Goal: Check status: Check status

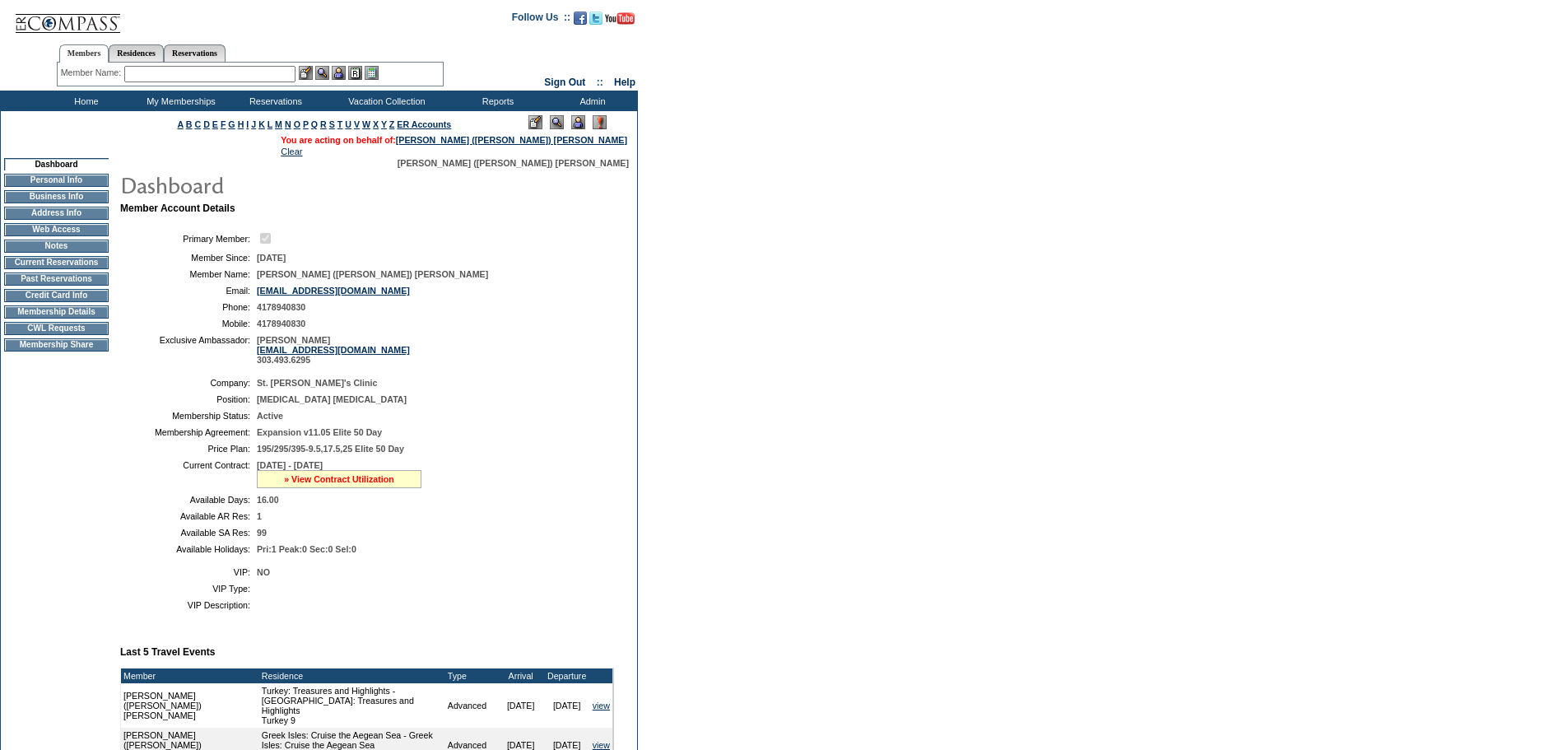
click at [303, 484] on link "» View Contract Utilization" at bounding box center [338, 479] width 110 height 10
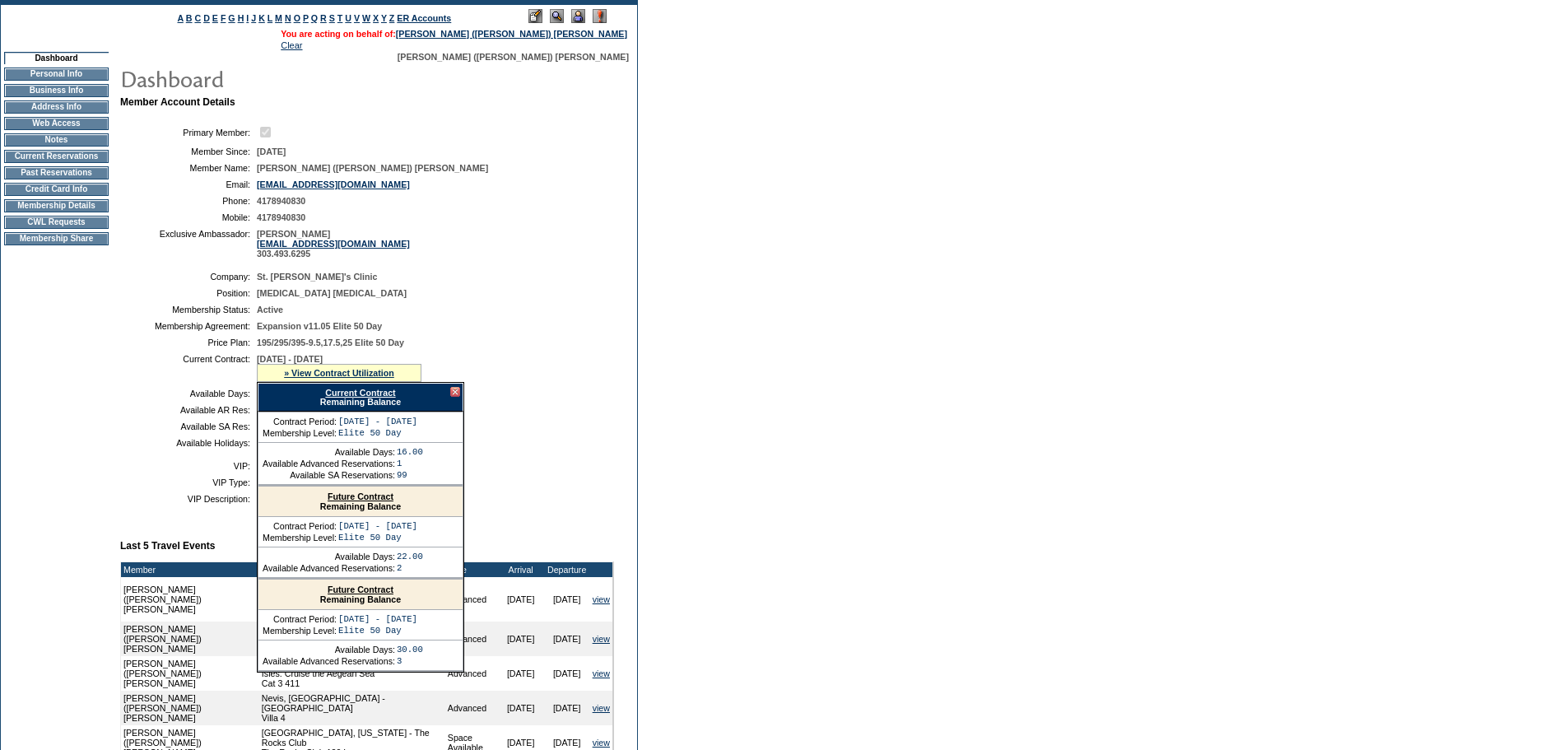
scroll to position [165, 0]
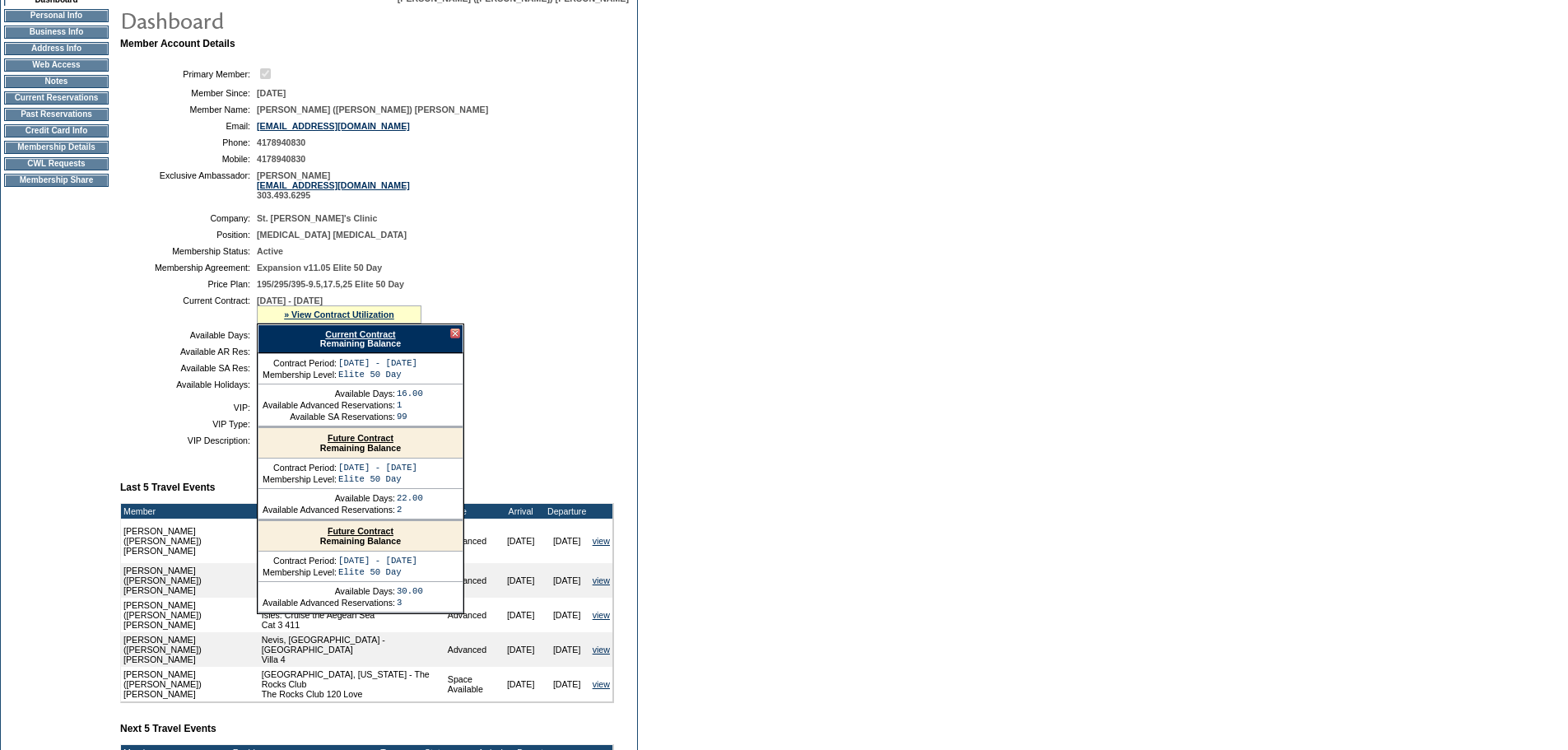
click at [380, 443] on link "Future Contract" at bounding box center [361, 438] width 66 height 10
click at [1177, 93] on form "Follow Us ::" at bounding box center [784, 423] width 1568 height 1177
click at [1177, 100] on form "Follow Us ::" at bounding box center [784, 423] width 1568 height 1177
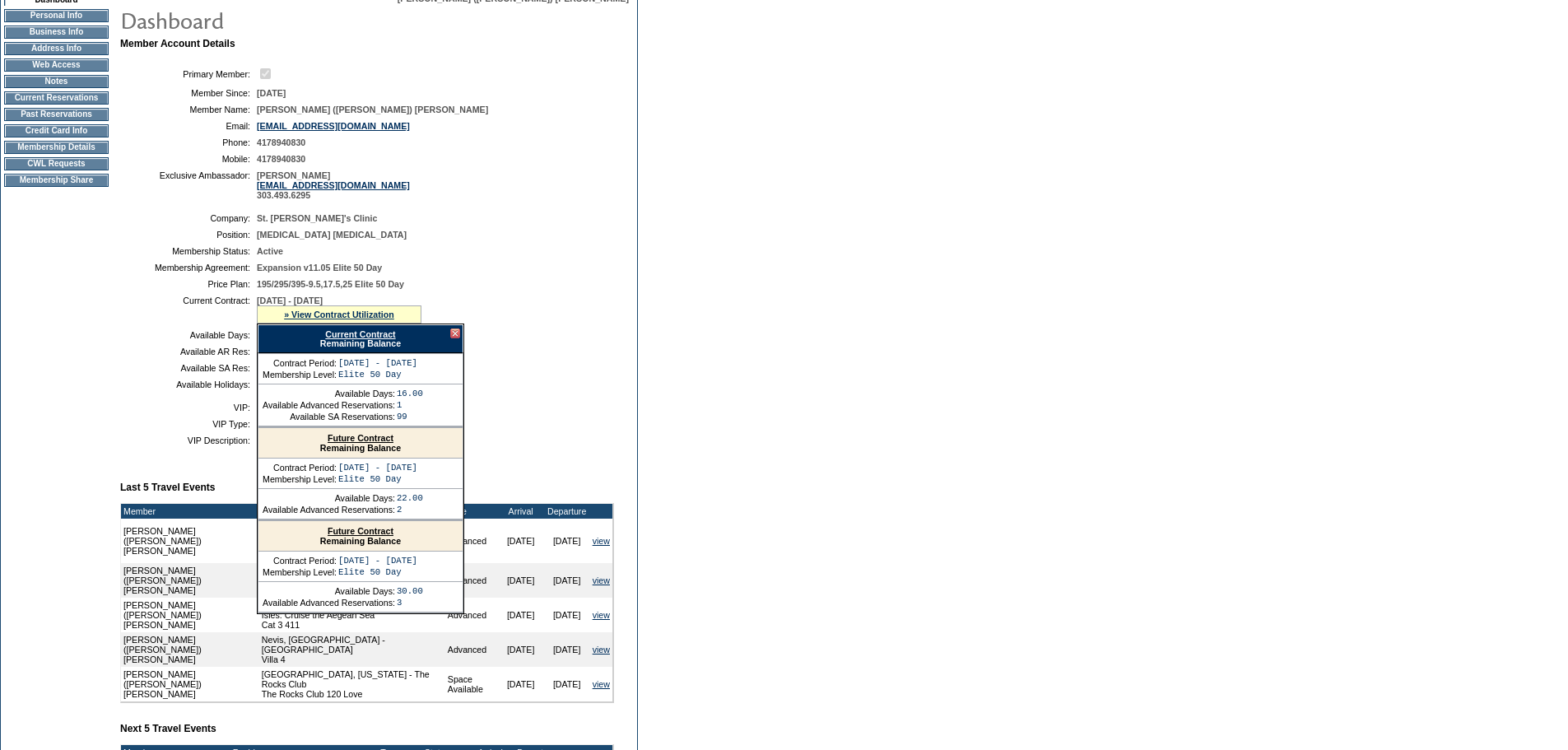
drag, startPoint x: 1278, startPoint y: 217, endPoint x: 1197, endPoint y: 256, distance: 89.9
click at [1272, 220] on form "Follow Us ::" at bounding box center [784, 423] width 1568 height 1177
